Goal: Task Accomplishment & Management: Understand process/instructions

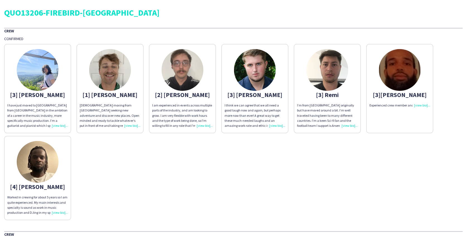
click at [89, 12] on div "QUO13206-FIREBIRD-OLYMPIA" at bounding box center [233, 12] width 459 height 8
